Goal: Navigation & Orientation: Find specific page/section

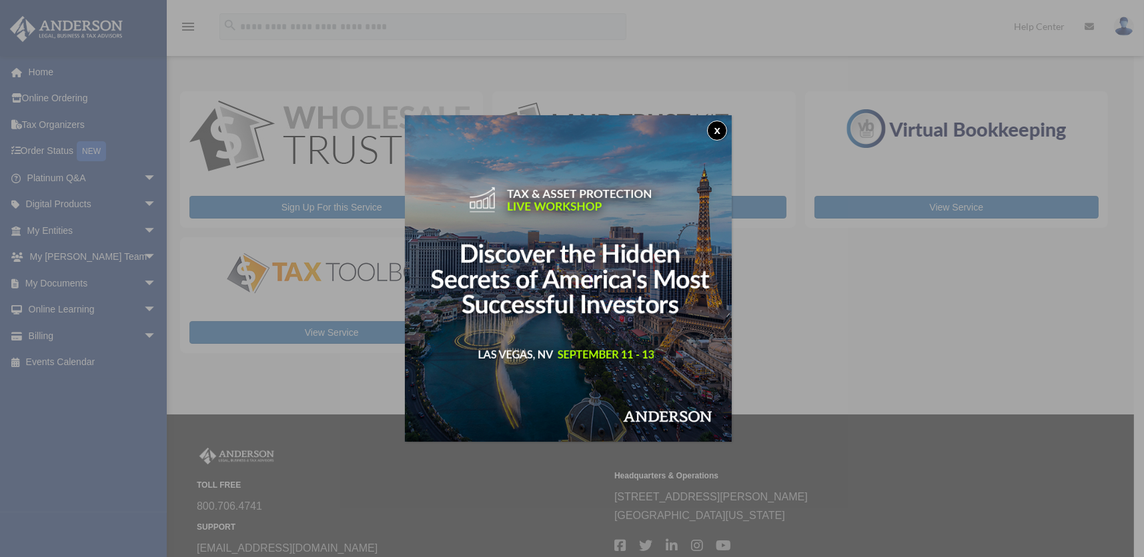
click at [722, 129] on button "x" at bounding box center [717, 131] width 20 height 20
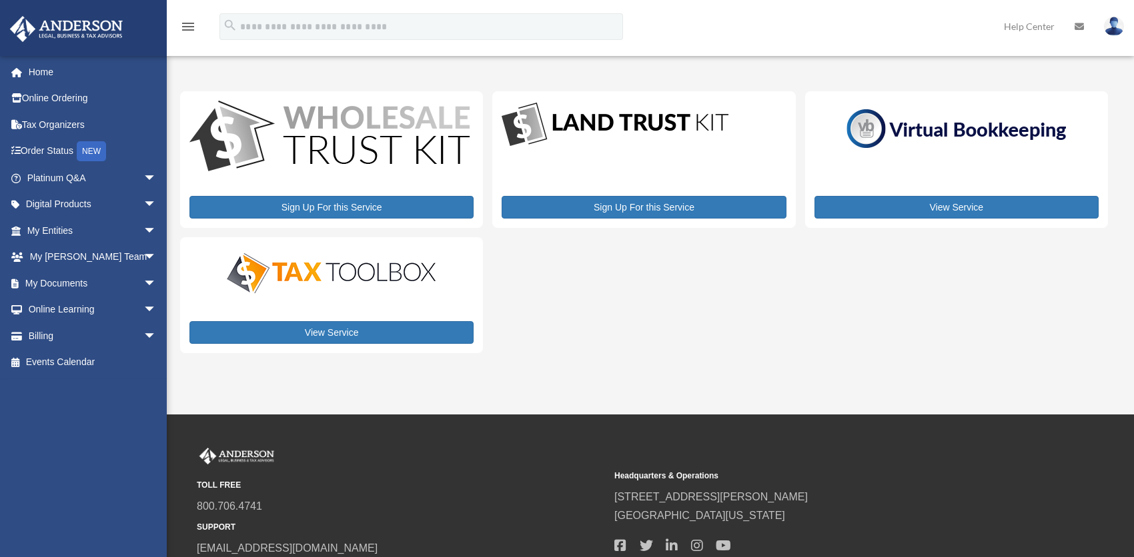
click at [289, 284] on img at bounding box center [331, 273] width 233 height 47
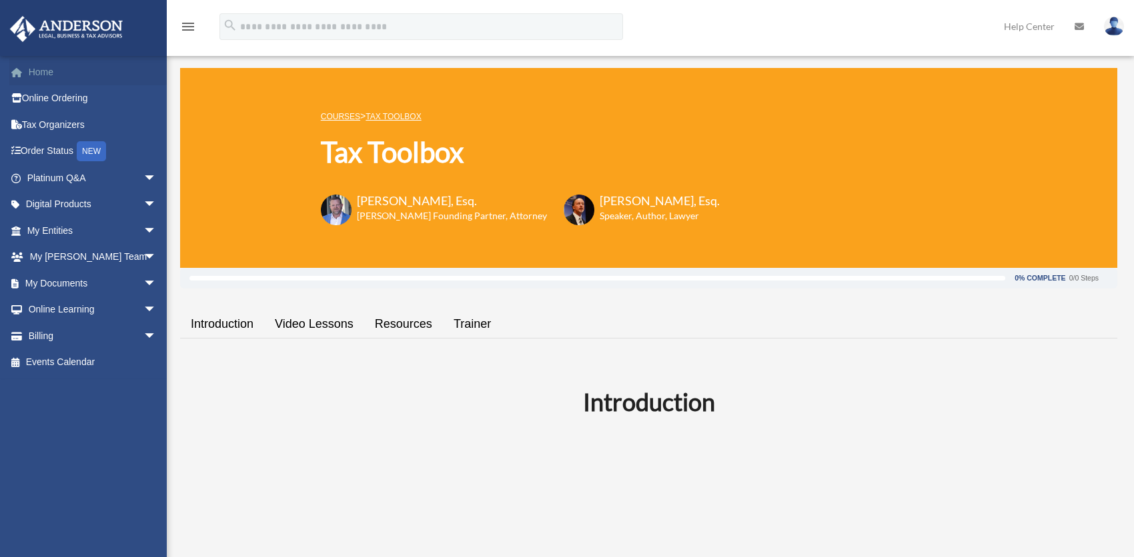
click at [33, 64] on link "Home" at bounding box center [92, 72] width 167 height 27
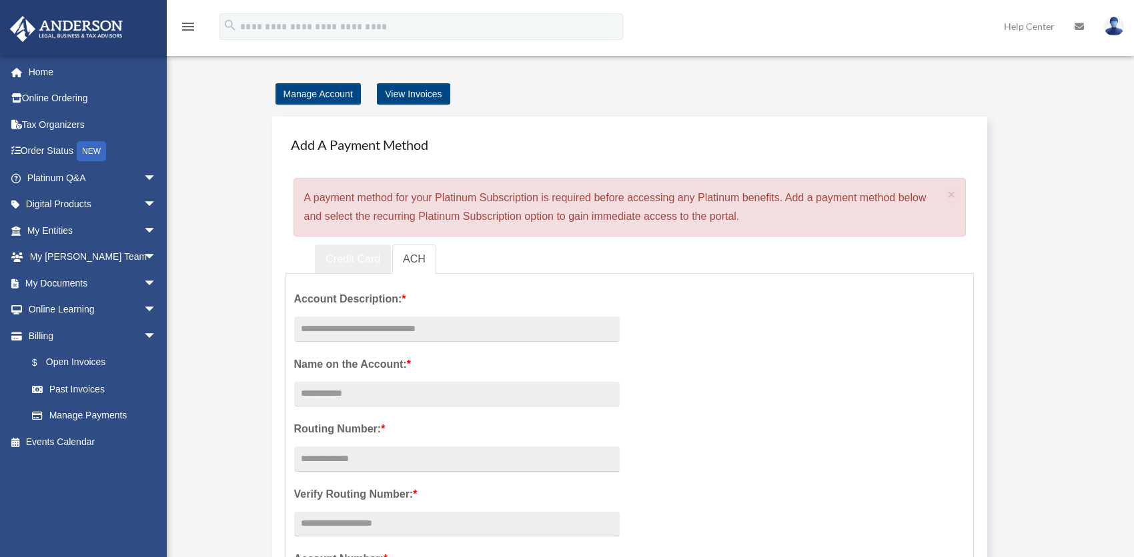
click at [360, 259] on link "Credit Card" at bounding box center [353, 260] width 76 height 30
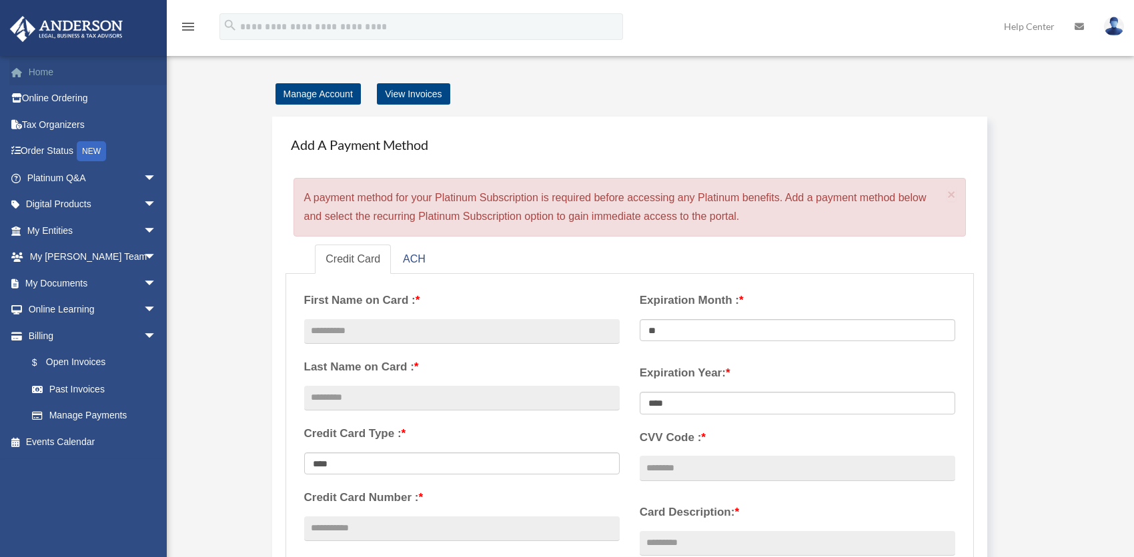
drag, startPoint x: 37, startPoint y: 69, endPoint x: 59, endPoint y: 73, distance: 21.7
click at [37, 69] on link "Home" at bounding box center [92, 72] width 167 height 27
